Goal: Information Seeking & Learning: Compare options

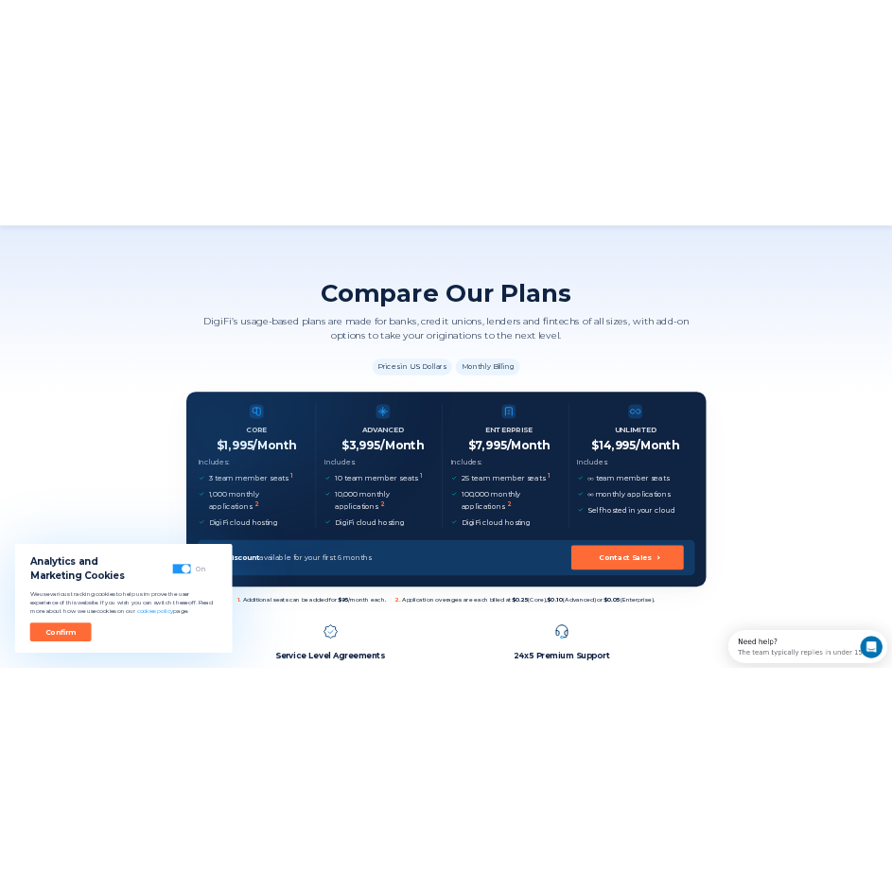
scroll to position [95, 0]
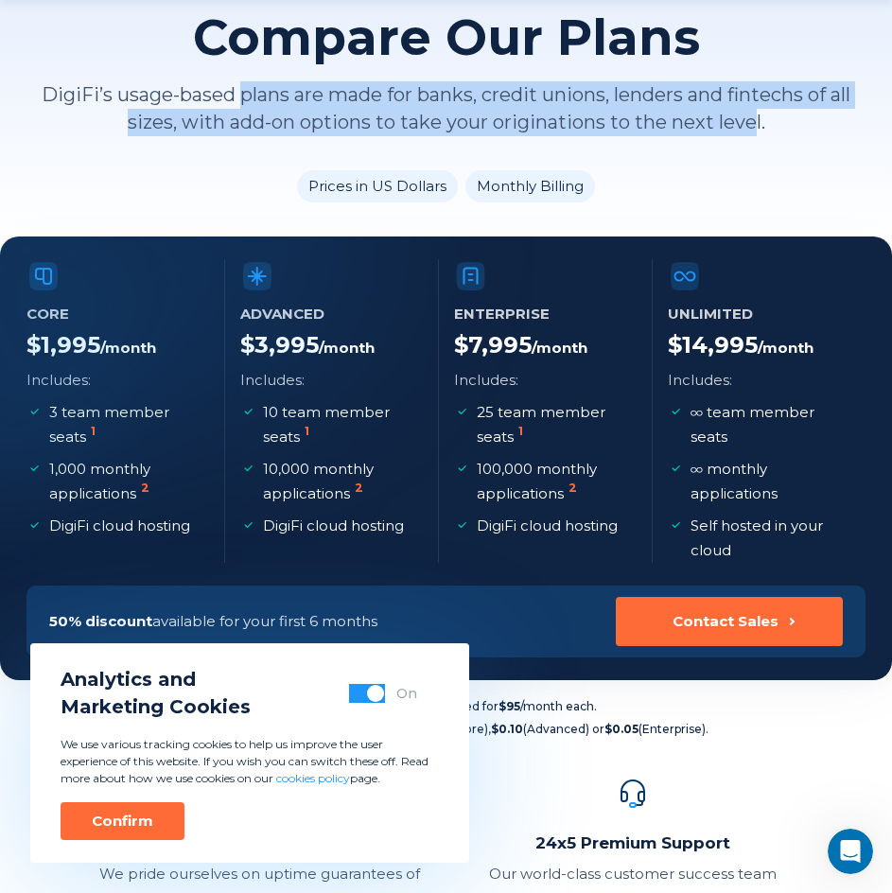
drag, startPoint x: 753, startPoint y: 115, endPoint x: 233, endPoint y: 105, distance: 520.2
click at [233, 105] on p "DigiFi’s usage-based plans are made for banks, credit unions, lenders and finte…" at bounding box center [445, 108] width 839 height 55
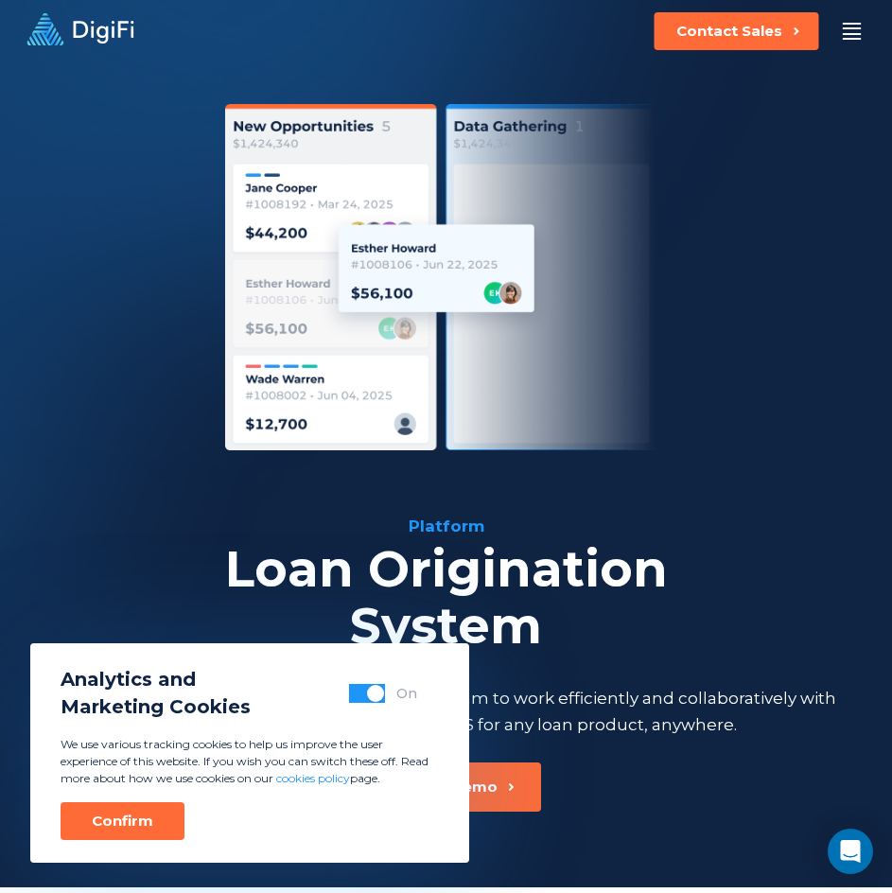
click at [713, 642] on div "Loan Origination System" at bounding box center [445, 597] width 801 height 113
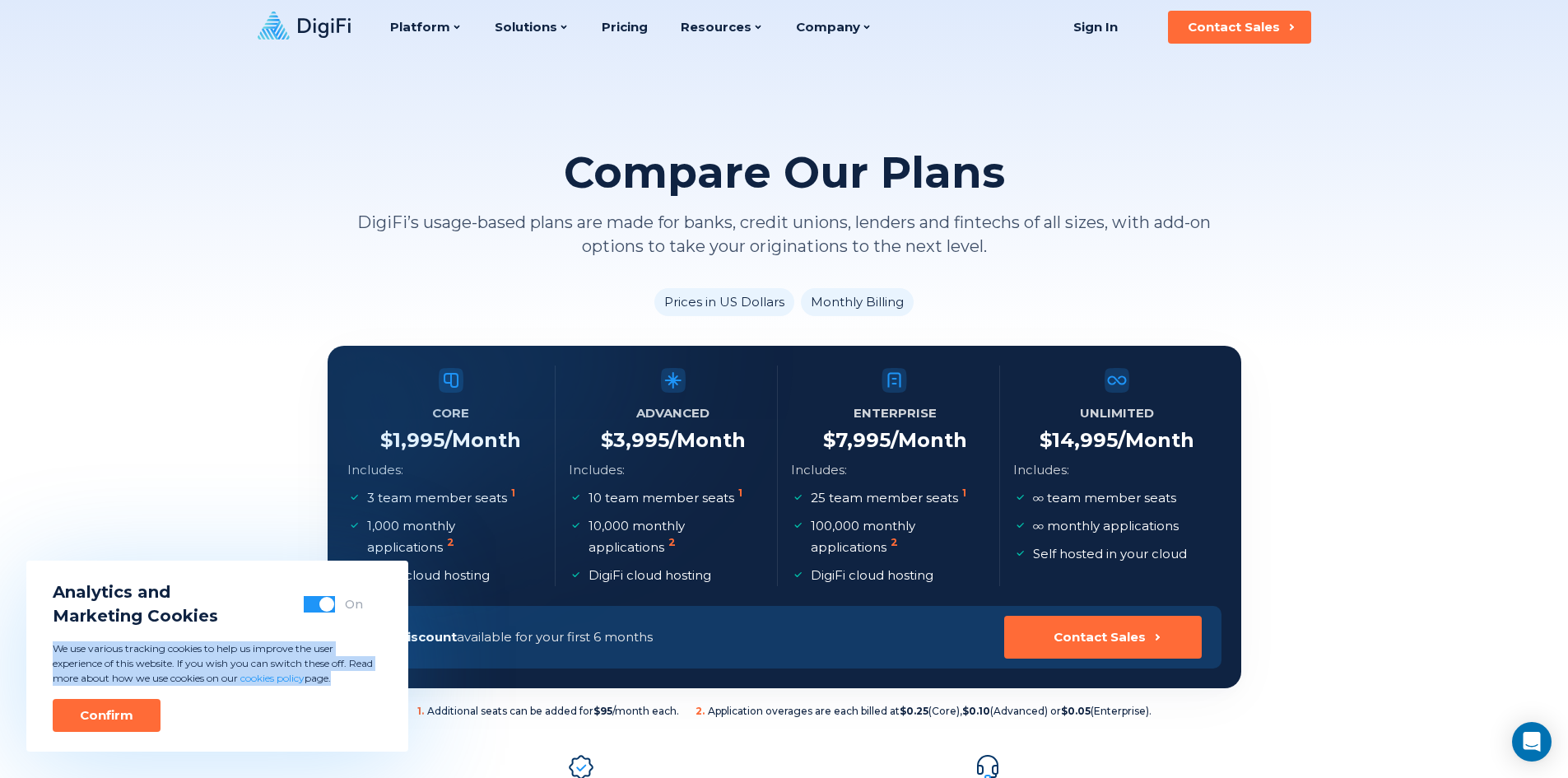
drag, startPoint x: 374, startPoint y: 580, endPoint x: 371, endPoint y: 739, distance: 159.0
click at [371, 739] on div "Analytics and Marketing Cookies On We use various tracking cookies to help us i…" at bounding box center [217, 655] width 382 height 191
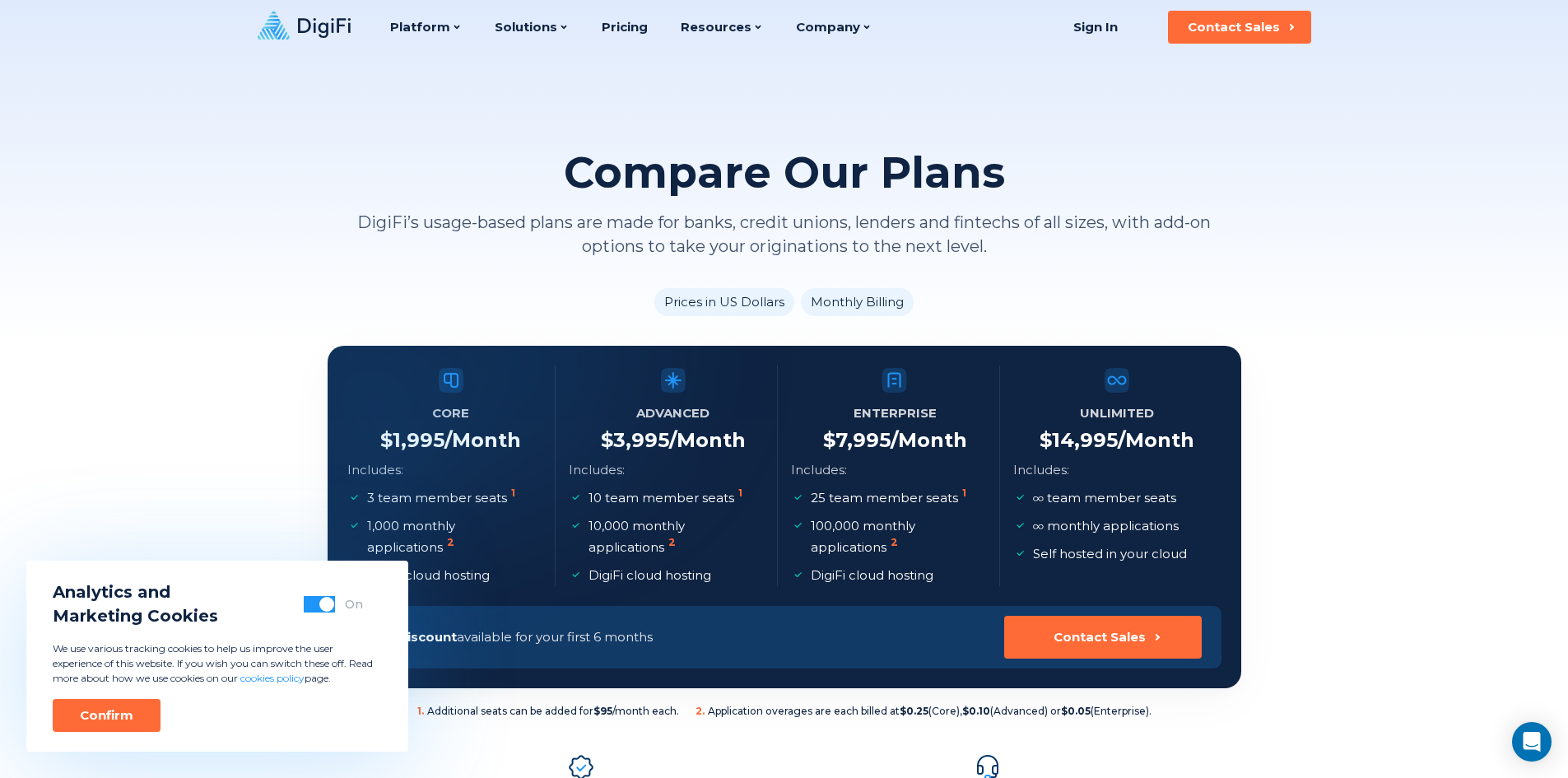
click at [562, 363] on div at bounding box center [535, 349] width 314 height 324
click at [549, 366] on div at bounding box center [535, 349] width 314 height 324
click at [320, 601] on span "button" at bounding box center [326, 604] width 15 height 15
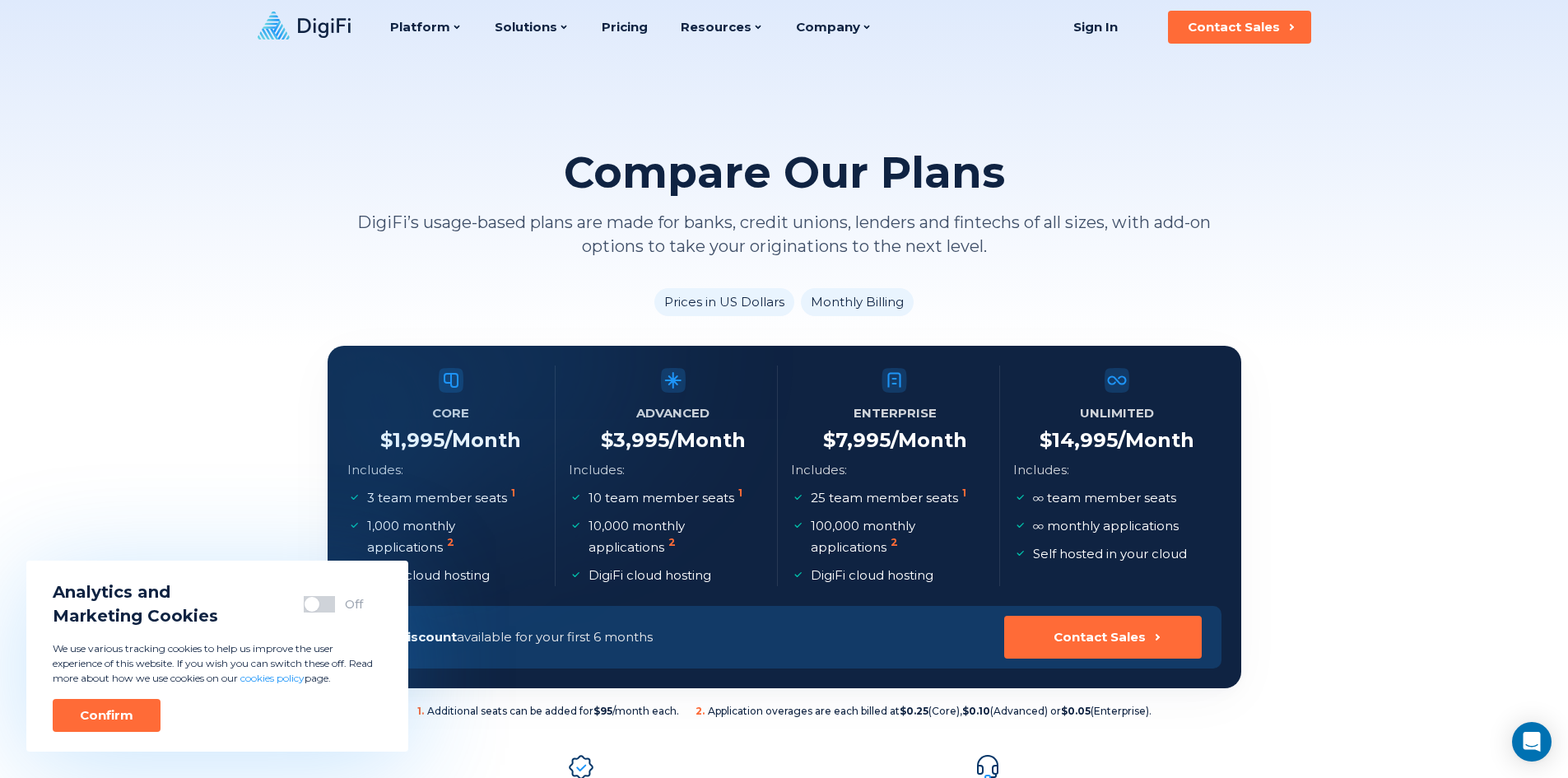
click at [317, 600] on span "button" at bounding box center [312, 604] width 15 height 15
drag, startPoint x: 111, startPoint y: 722, endPoint x: 203, endPoint y: 678, distance: 102.0
click at [111, 722] on div "Confirm" at bounding box center [106, 714] width 53 height 17
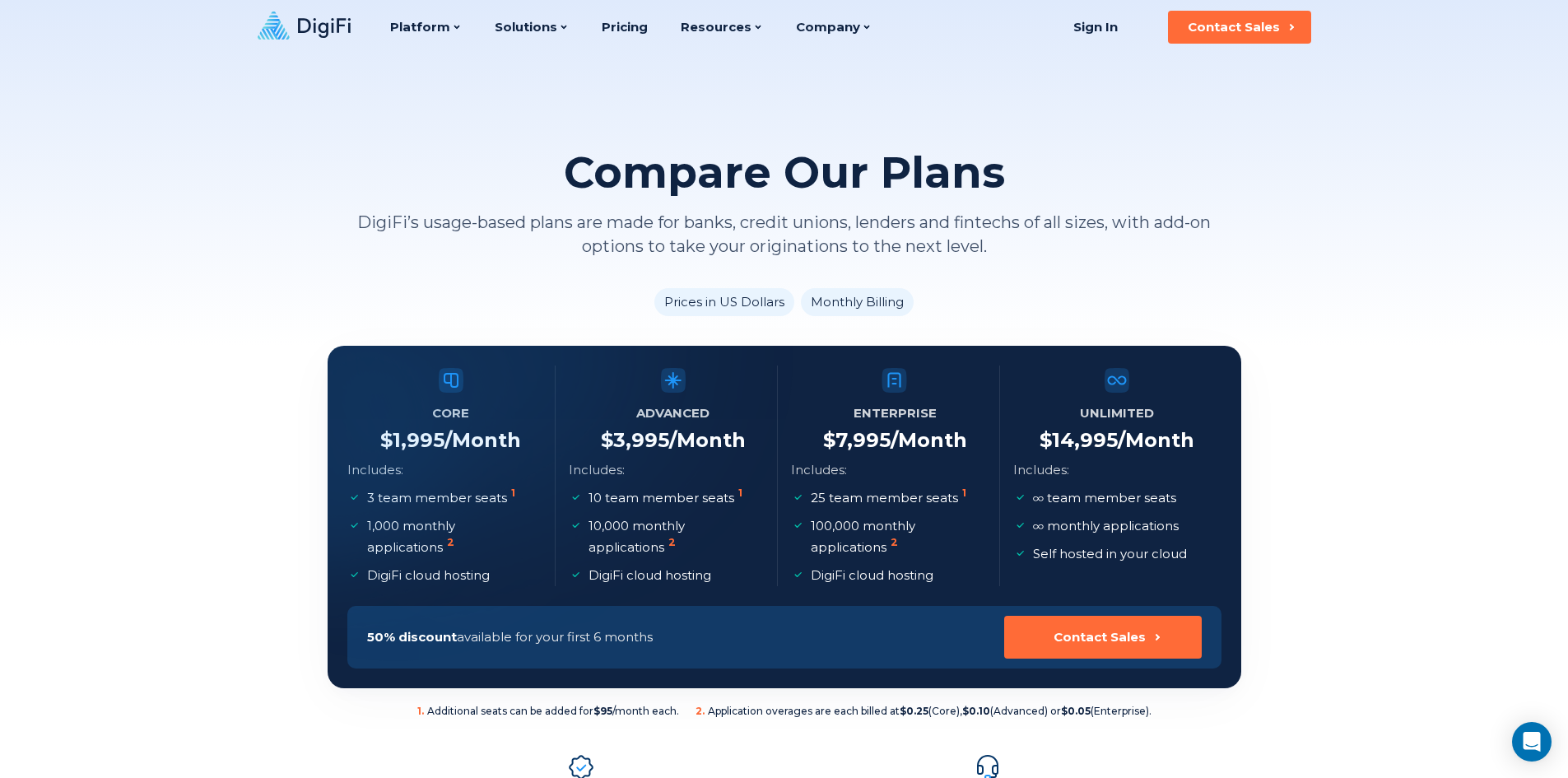
click at [496, 498] on div at bounding box center [401, 401] width 353 height 352
